Goal: Task Accomplishment & Management: Manage account settings

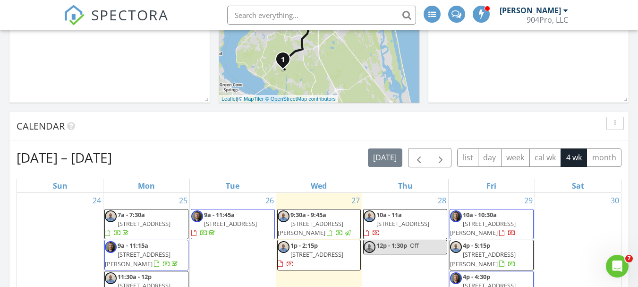
scroll to position [283, 0]
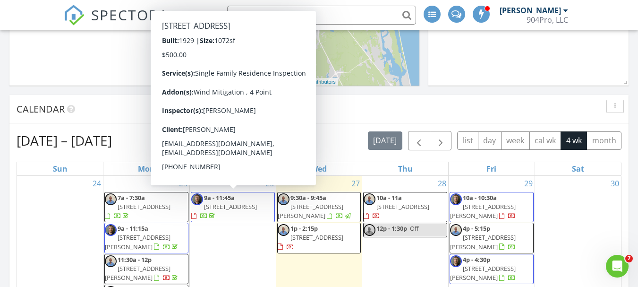
click at [223, 203] on span "[STREET_ADDRESS]" at bounding box center [230, 206] width 53 height 8
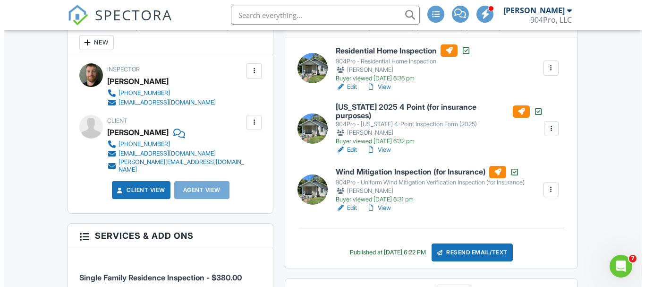
scroll to position [283, 0]
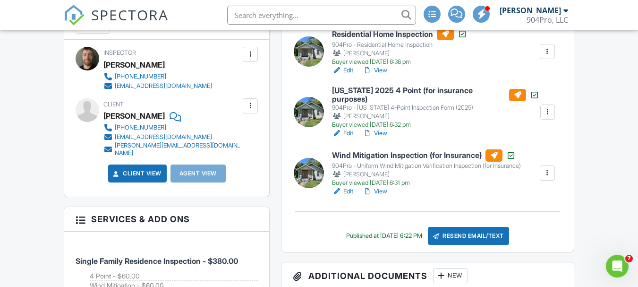
click at [494, 235] on div "Resend Email/Text" at bounding box center [468, 236] width 81 height 18
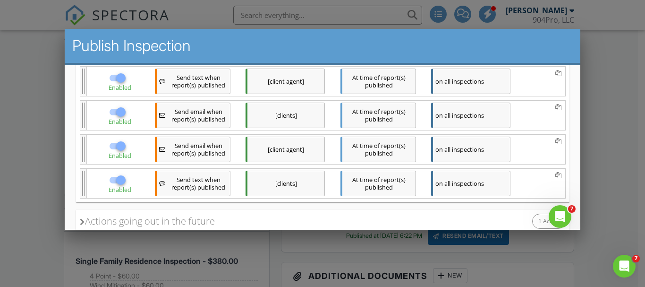
scroll to position [243, 0]
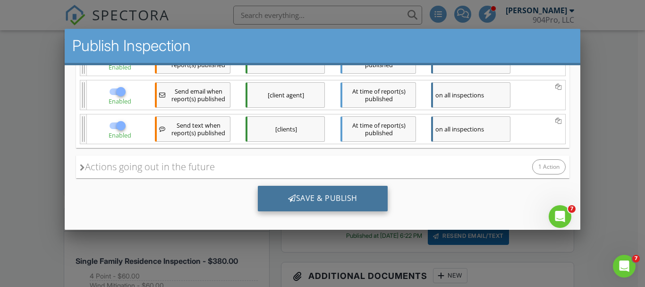
click at [354, 198] on div "Save & Publish" at bounding box center [322, 197] width 130 height 25
click at [355, 199] on div "Save & Publish" at bounding box center [322, 197] width 130 height 25
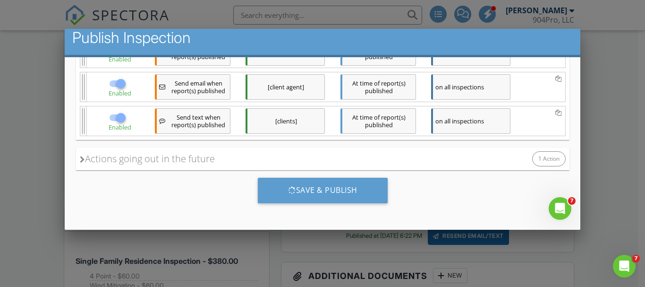
scroll to position [10, 0]
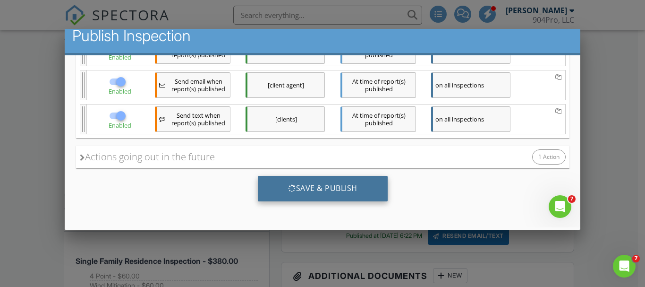
click at [355, 192] on div "Save & Publish" at bounding box center [322, 187] width 130 height 25
click at [354, 192] on div "Save & Publish" at bounding box center [322, 187] width 130 height 25
click at [355, 192] on div "Save & Publish" at bounding box center [322, 187] width 130 height 25
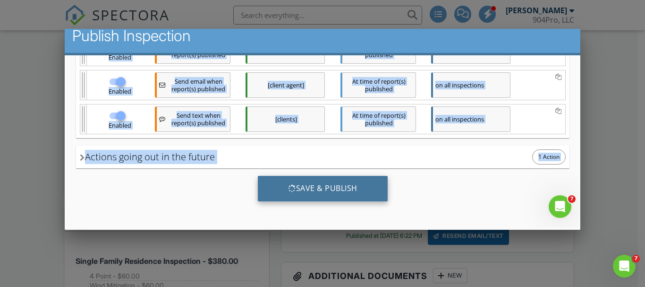
click at [355, 192] on div "Save & Publish" at bounding box center [322, 187] width 130 height 25
click at [362, 189] on div "Save & Publish" at bounding box center [322, 187] width 130 height 25
click at [290, 188] on div "Save & Publish" at bounding box center [322, 187] width 130 height 25
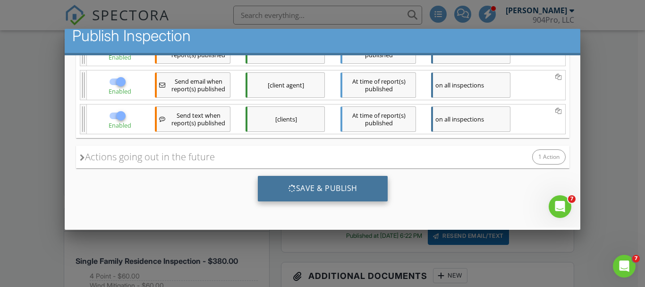
click at [290, 188] on div "Save & Publish" at bounding box center [322, 187] width 130 height 25
click at [291, 188] on div "Save & Publish" at bounding box center [322, 187] width 130 height 25
